Goal: Task Accomplishment & Management: Manage account settings

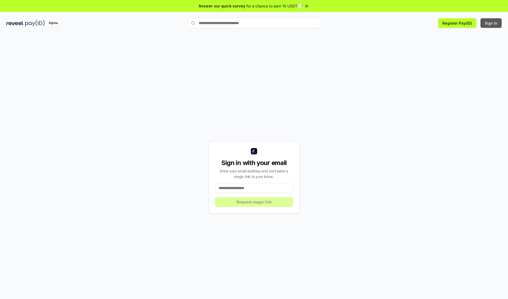
click at [491, 23] on button "Sign In" at bounding box center [490, 23] width 21 height 10
type input "**********"
click at [254, 202] on button "Request magic link" at bounding box center [254, 202] width 78 height 10
